Goal: Transaction & Acquisition: Purchase product/service

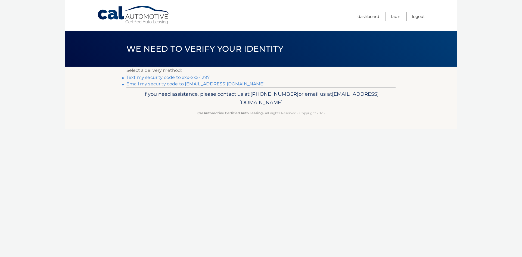
click at [196, 77] on link "Text my security code to xxx-xxx-1297" at bounding box center [167, 77] width 83 height 5
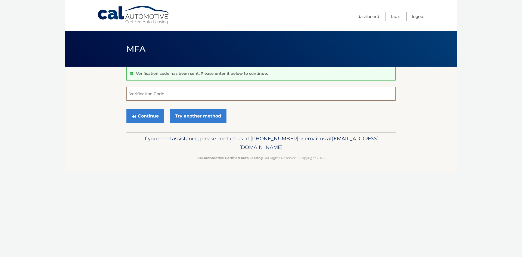
click at [161, 94] on input "Verification Code" at bounding box center [260, 94] width 269 height 14
type input "346958"
click at [156, 115] on button "Continue" at bounding box center [145, 116] width 38 height 14
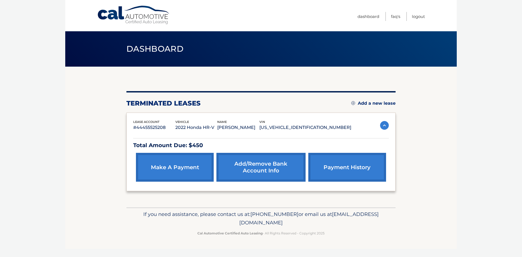
click at [188, 169] on link "make a payment" at bounding box center [175, 167] width 78 height 29
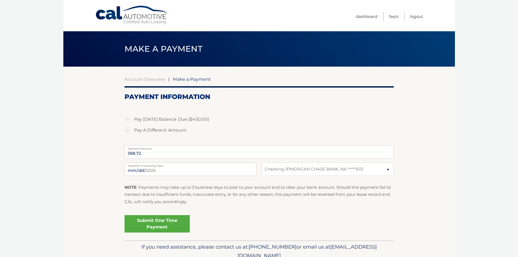
select select "MzU4ODE2MjktYWZjNC00ZTAwLWJmNGItNWM4ODEwNTQ3MzBj"
click at [127, 118] on label "Pay Today's Balance Due ($450.00)" at bounding box center [258, 119] width 269 height 11
click at [127, 118] on input "Pay Today's Balance Due ($450.00)" at bounding box center [129, 118] width 5 height 9
radio input "true"
type input "450.00"
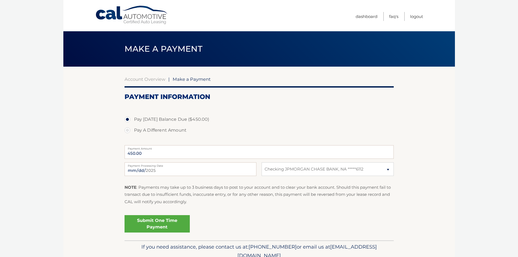
click at [178, 223] on link "Submit One Time Payment" at bounding box center [156, 223] width 65 height 17
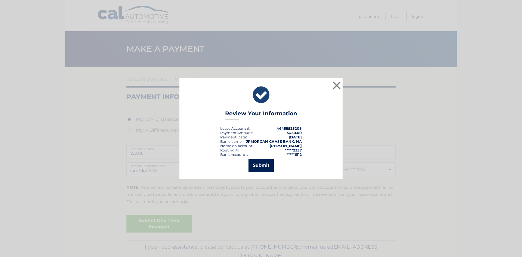
click at [256, 166] on button "Submit" at bounding box center [260, 165] width 25 height 13
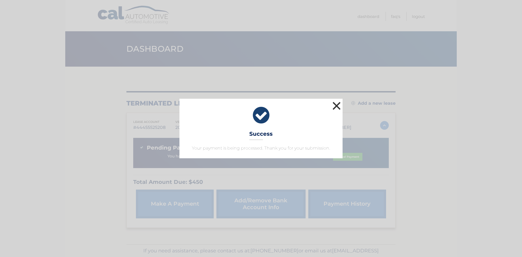
click at [334, 105] on button "×" at bounding box center [336, 105] width 11 height 11
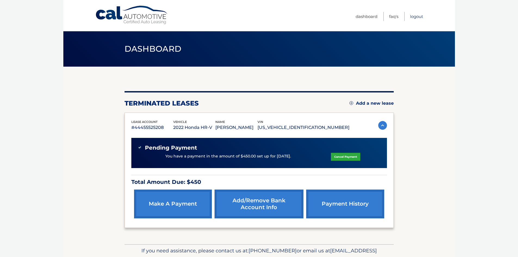
click at [414, 16] on link "Logout" at bounding box center [416, 16] width 13 height 9
